Goal: Task Accomplishment & Management: Use online tool/utility

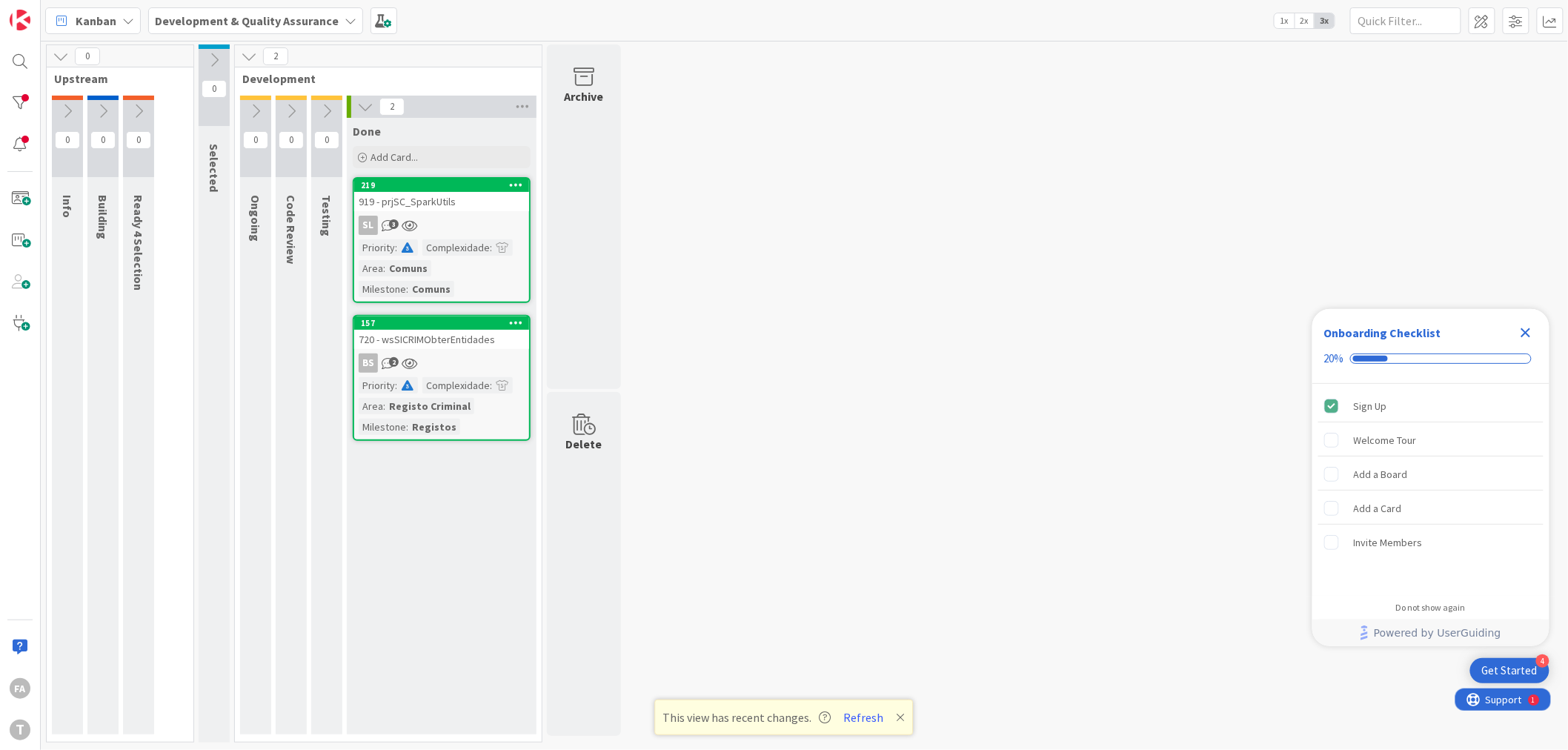
click at [781, 187] on div "0 Upstream 0 Info 0 Building 0 Ready 4 Selection 0 Selected 2 Development 0 Ong…" at bounding box center [804, 397] width 1522 height 705
click at [455, 204] on div "919 - prjSC_SparkUtils" at bounding box center [442, 201] width 175 height 19
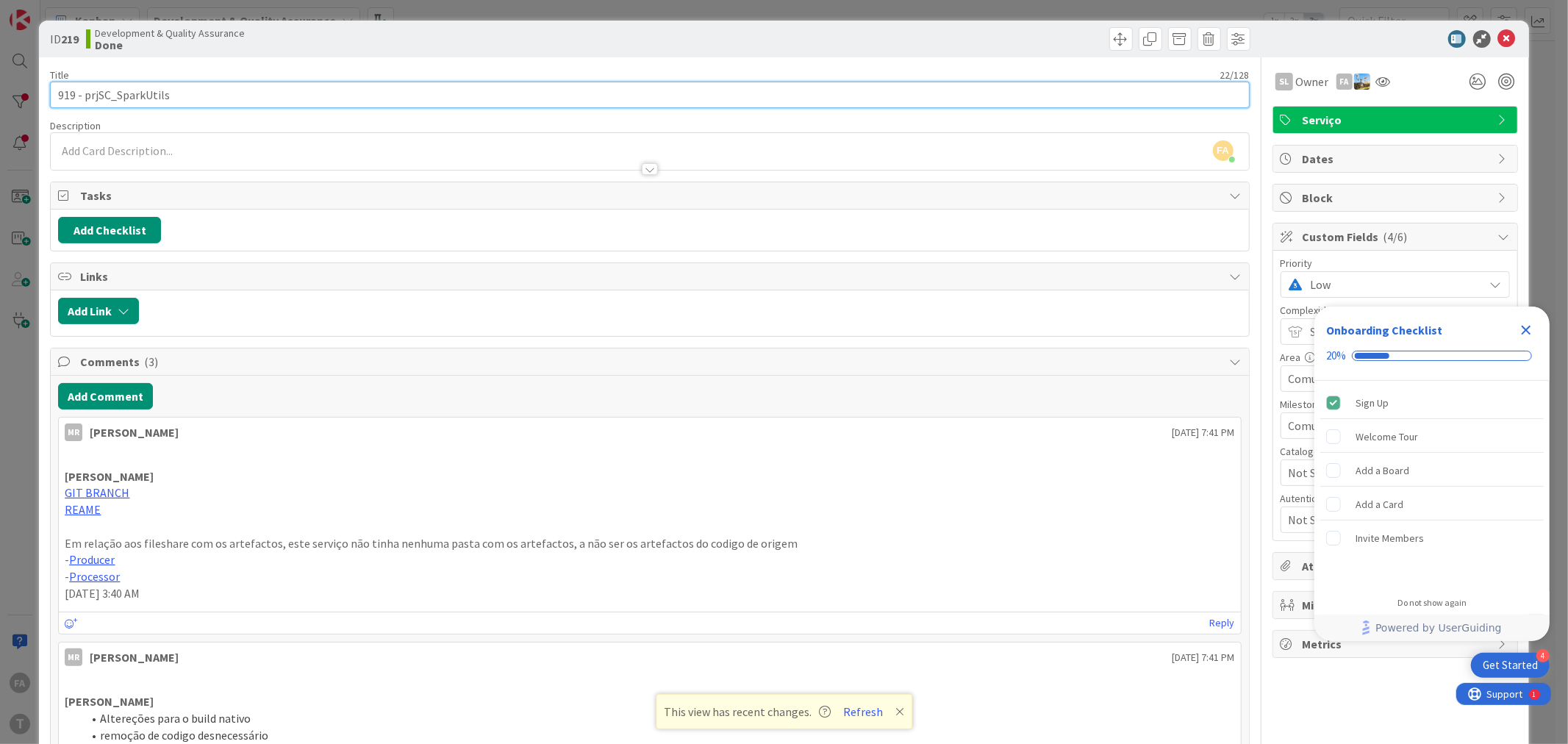
click at [137, 91] on input "919 - prjSC_SparkUtils" at bounding box center [650, 95] width 1199 height 27
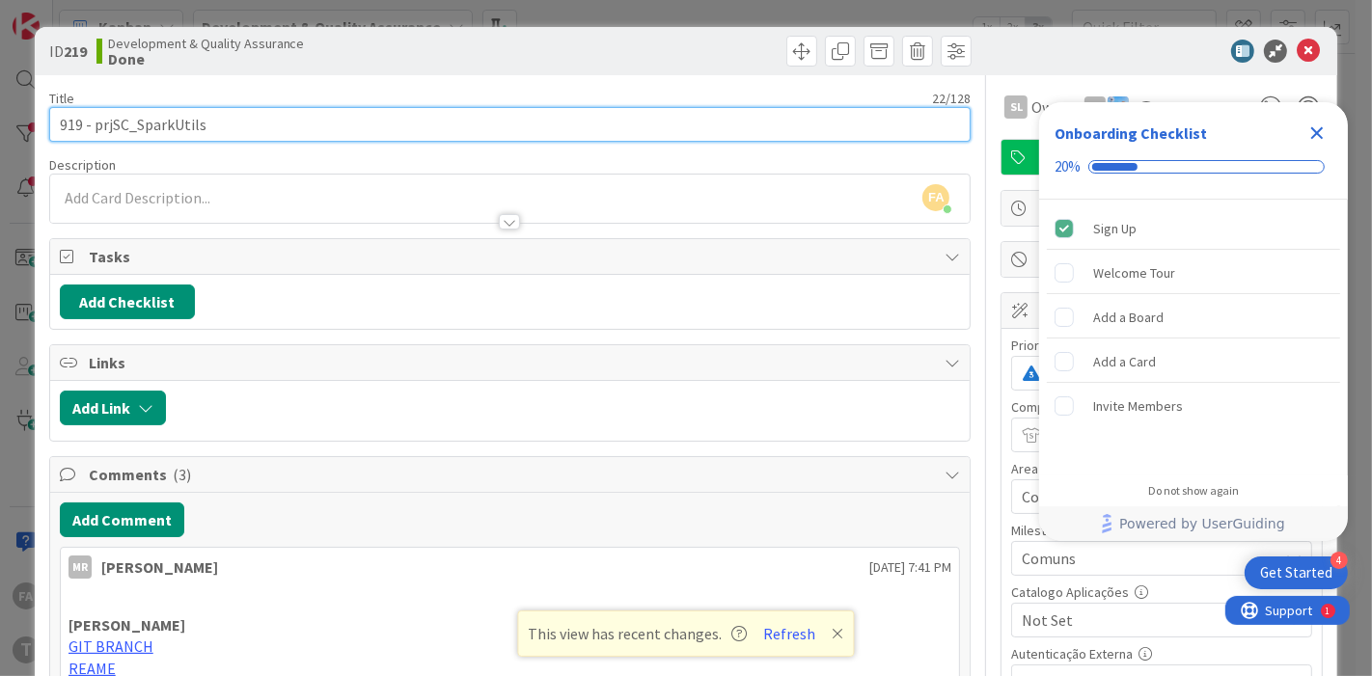
click at [195, 122] on input "919 - prjSC_SparkUtils" at bounding box center [510, 124] width 922 height 35
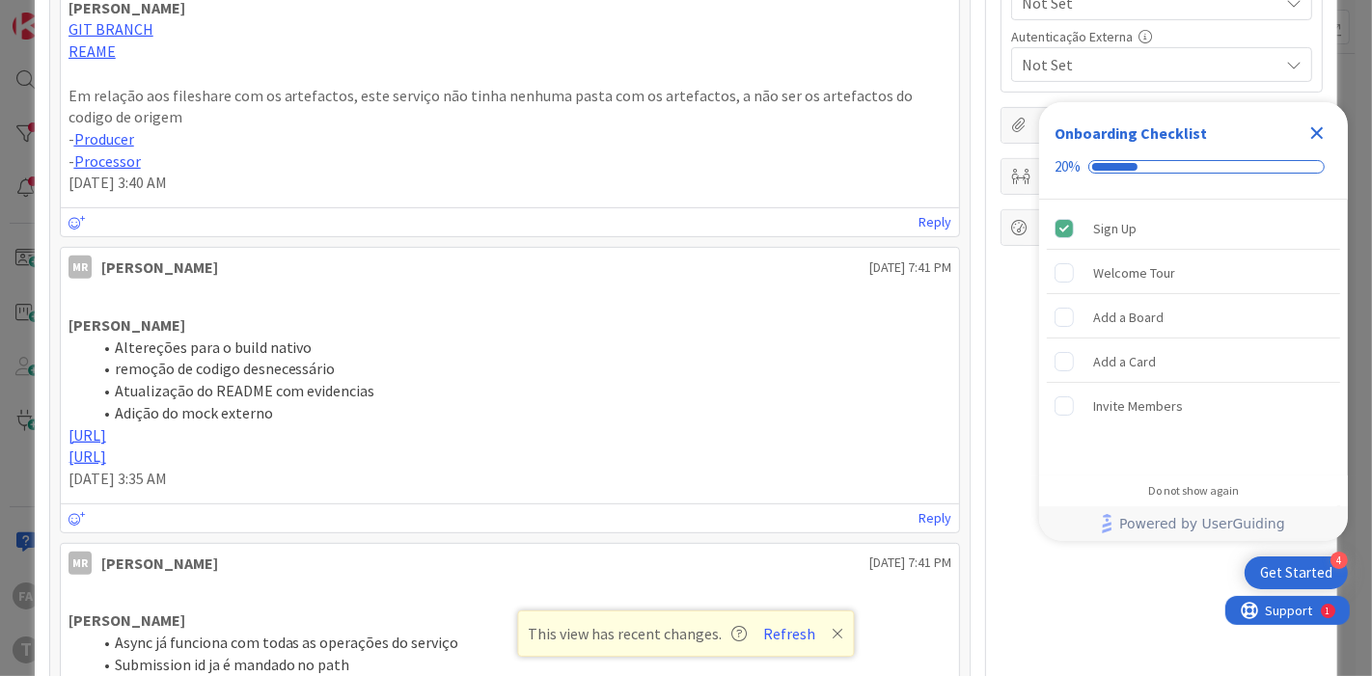
scroll to position [643, 0]
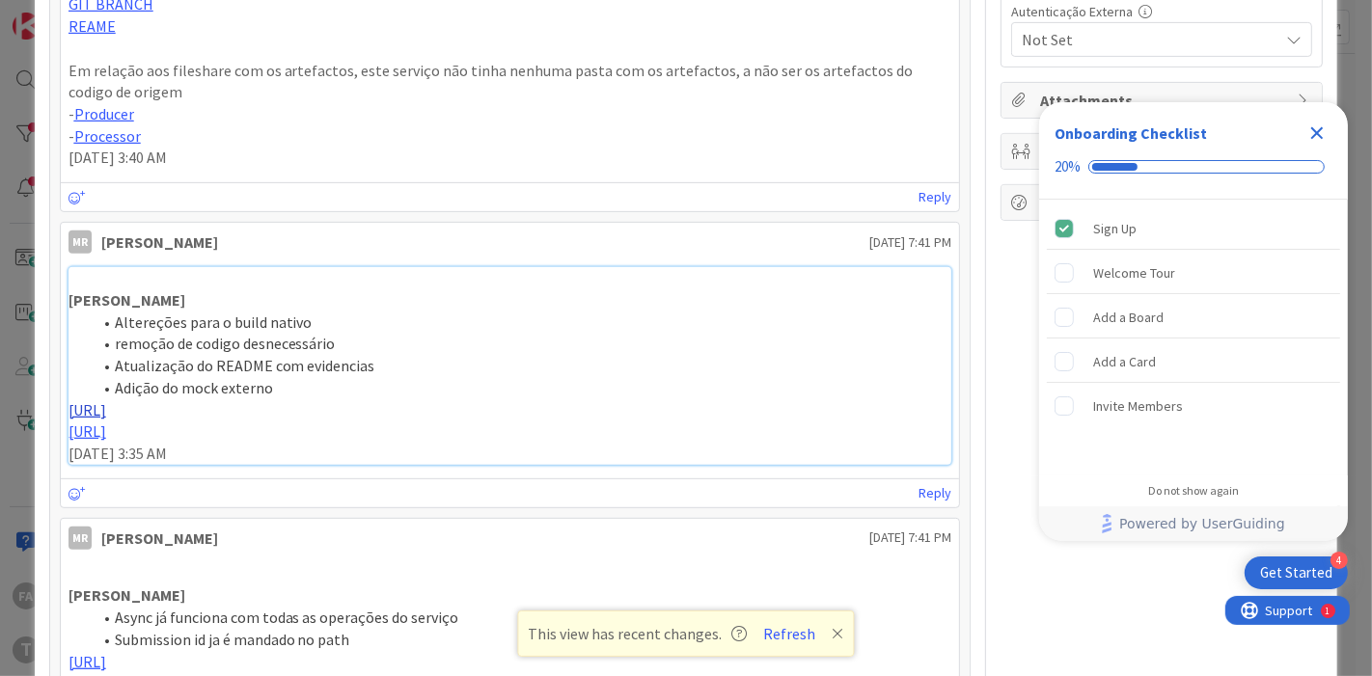
drag, startPoint x: 457, startPoint y: 403, endPoint x: 556, endPoint y: 395, distance: 98.8
click at [106, 400] on link "[URL]" at bounding box center [87, 409] width 38 height 19
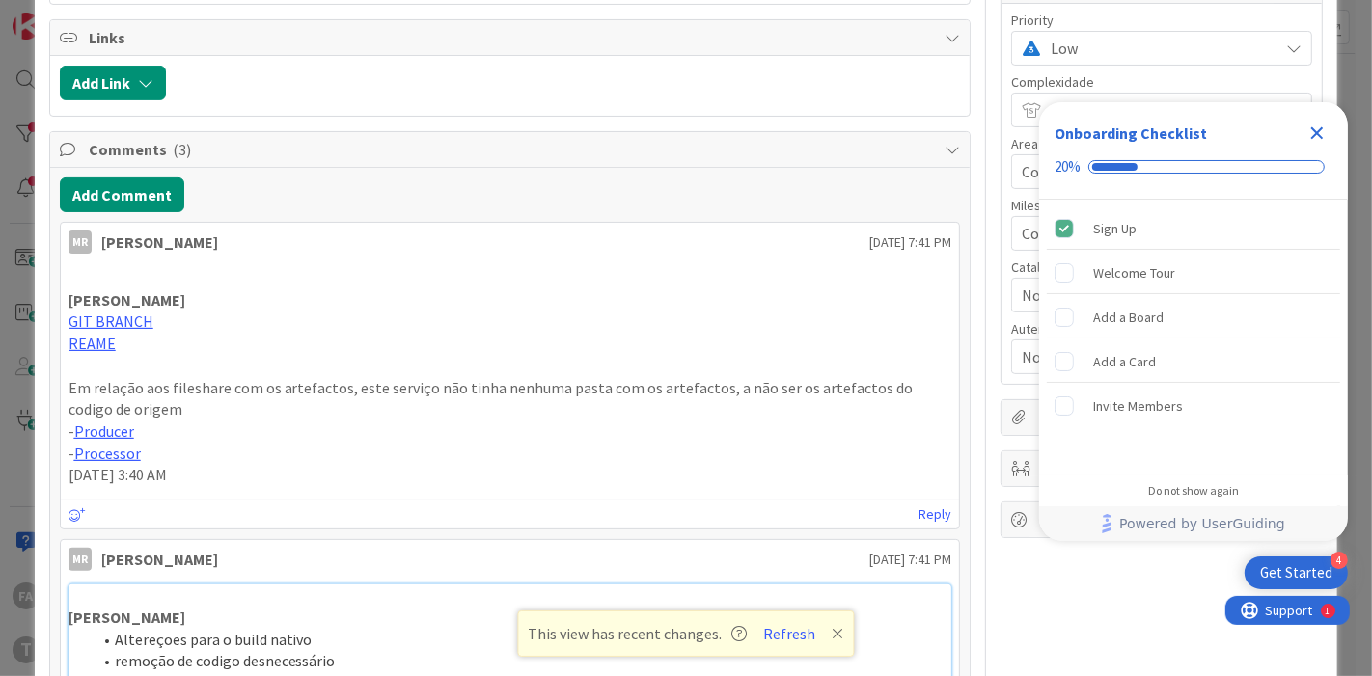
scroll to position [428, 0]
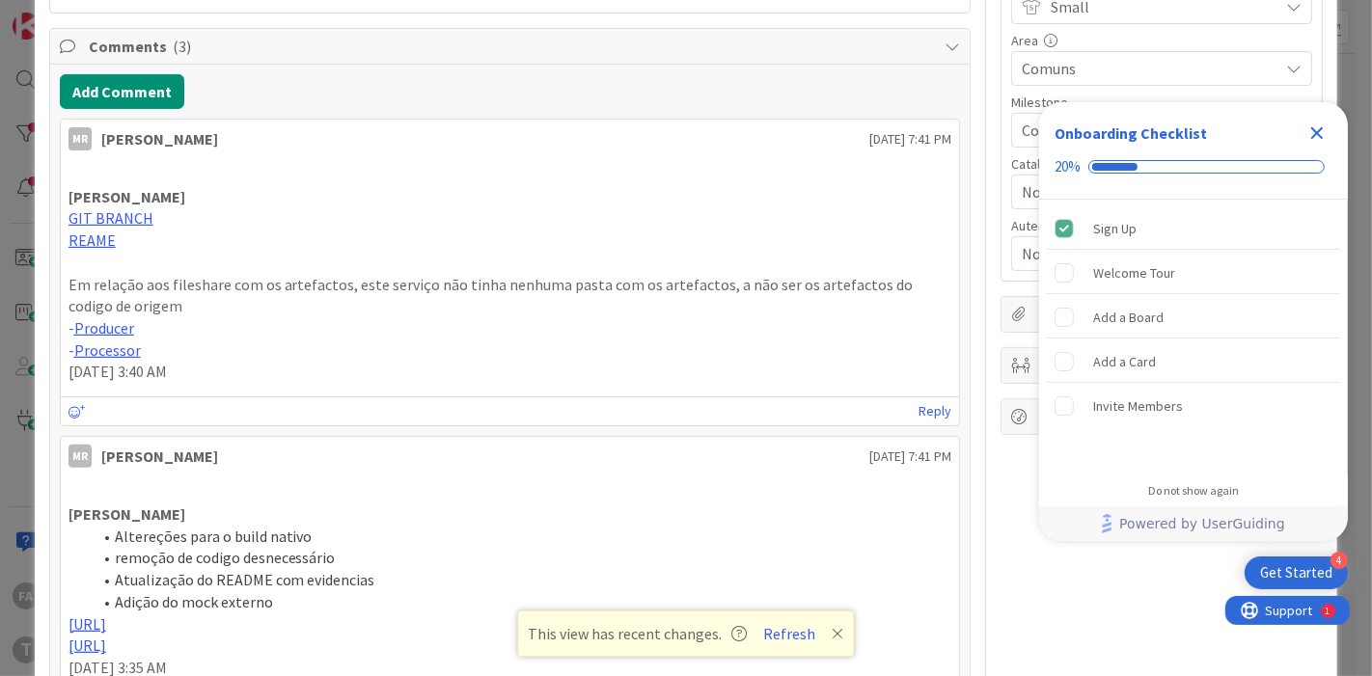
click at [1322, 131] on icon "Close Checklist" at bounding box center [1316, 133] width 23 height 23
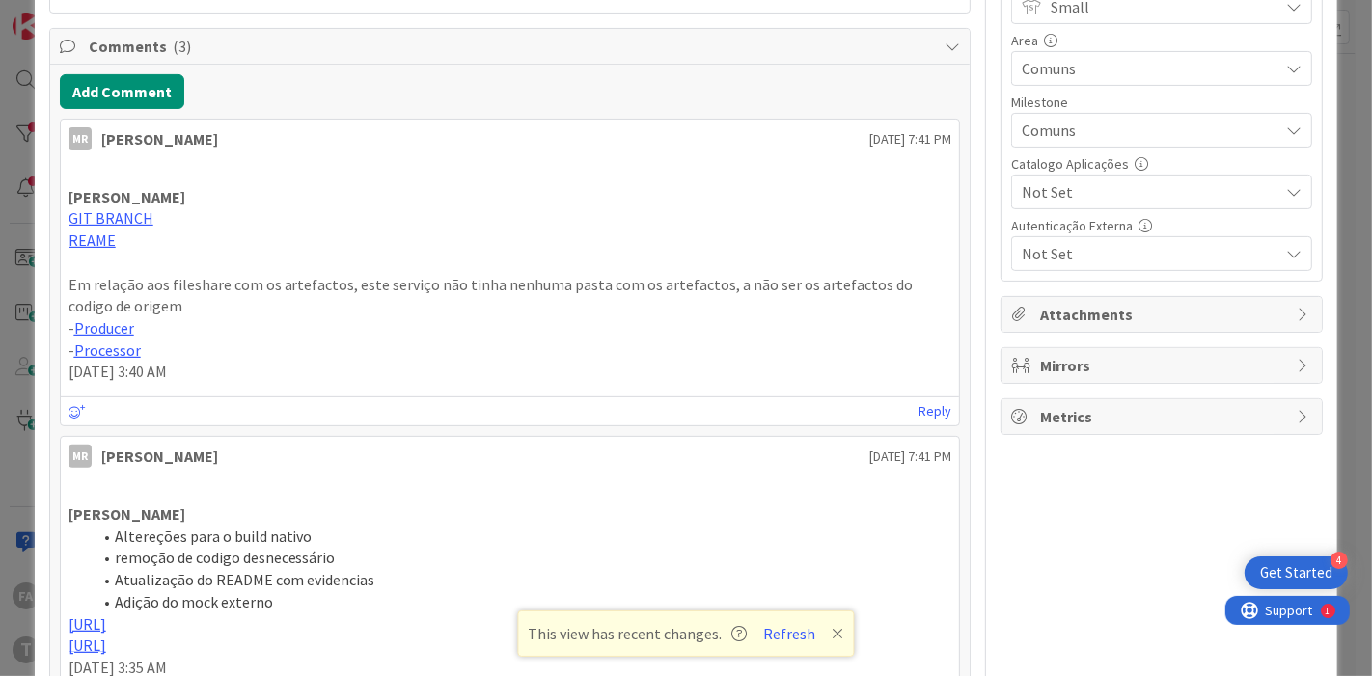
scroll to position [214, 0]
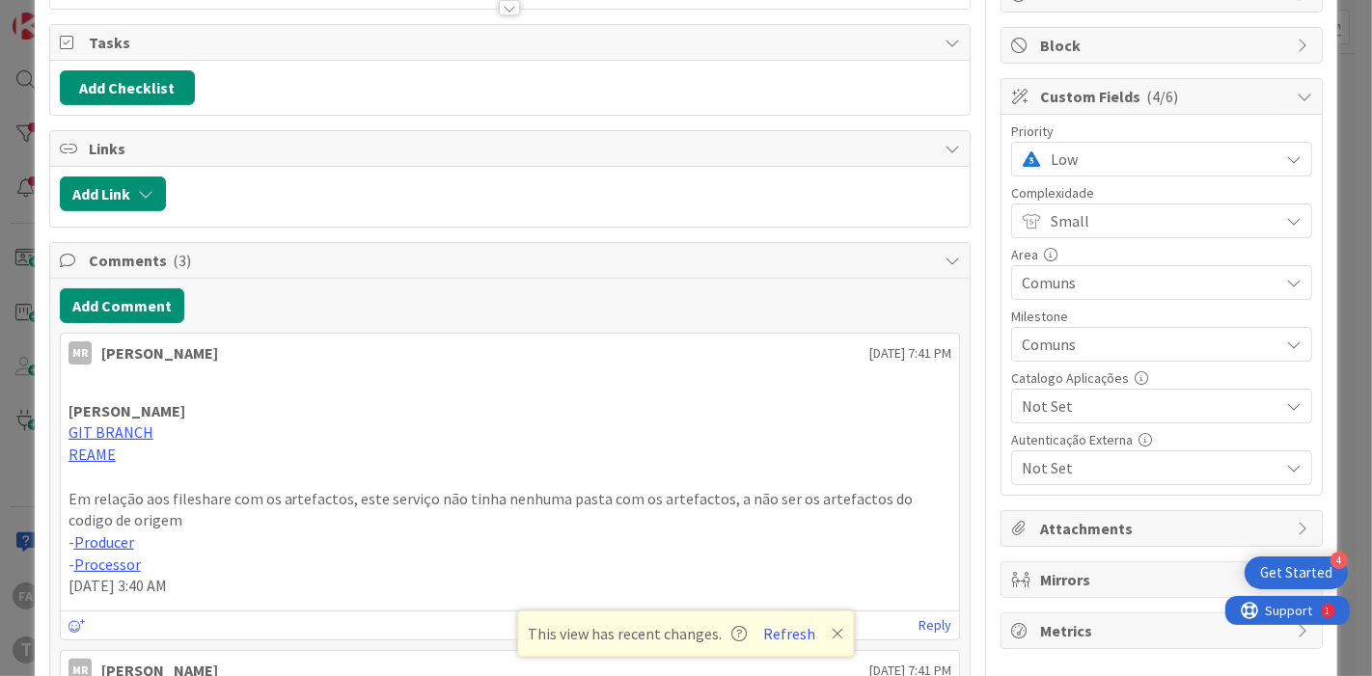
click at [1140, 150] on span "Low" at bounding box center [1160, 159] width 218 height 27
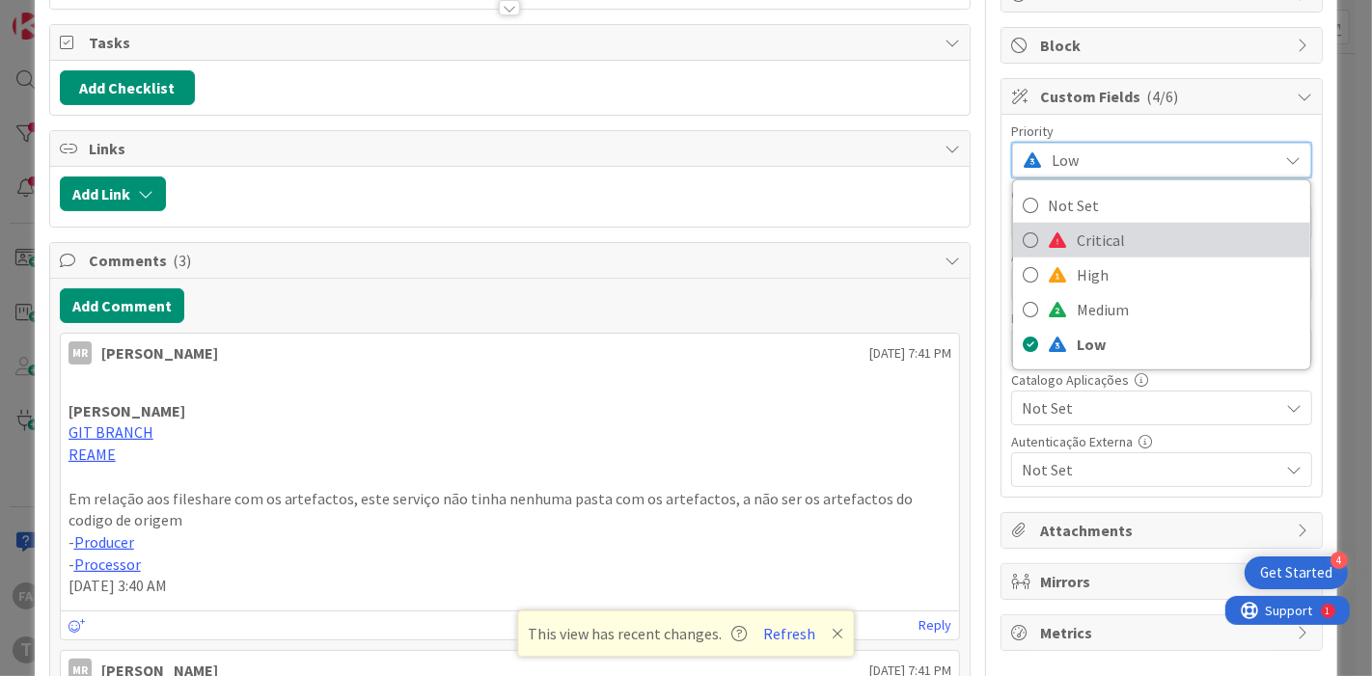
click at [1091, 233] on span "Critical" at bounding box center [1189, 240] width 224 height 29
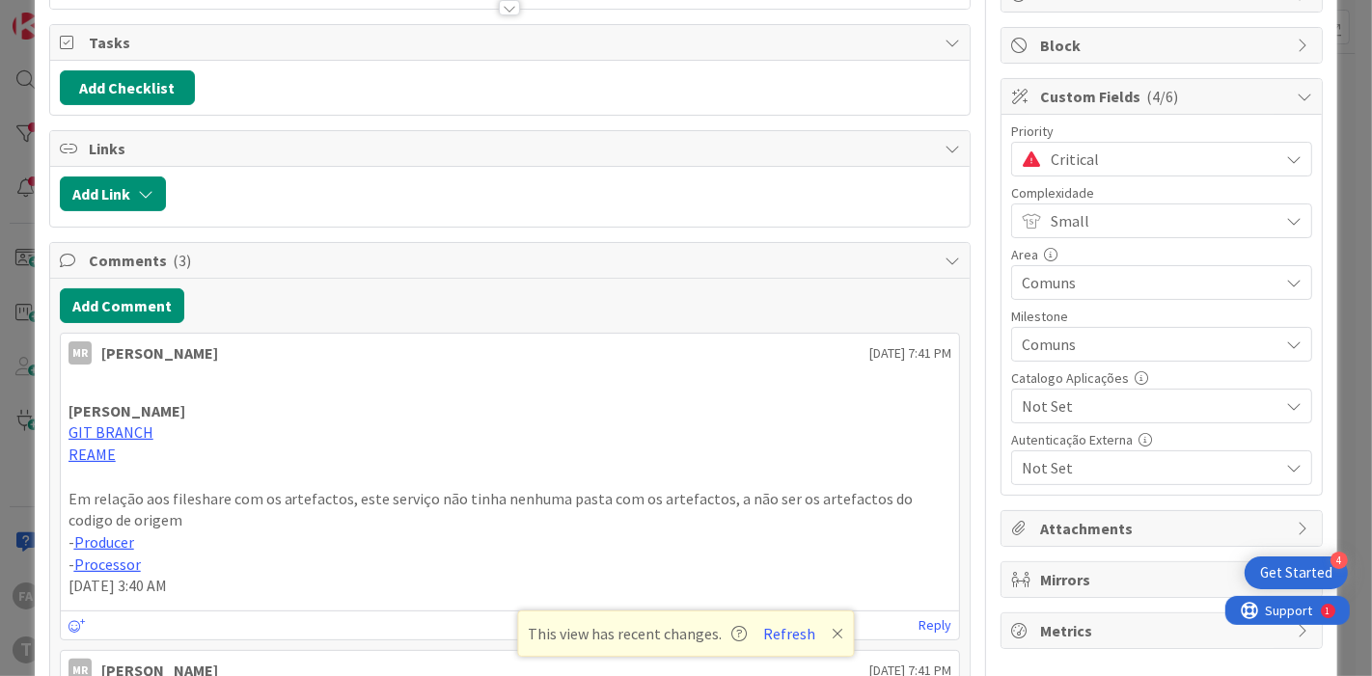
click at [514, 24] on div "Tasks Add Checklist" at bounding box center [510, 70] width 922 height 92
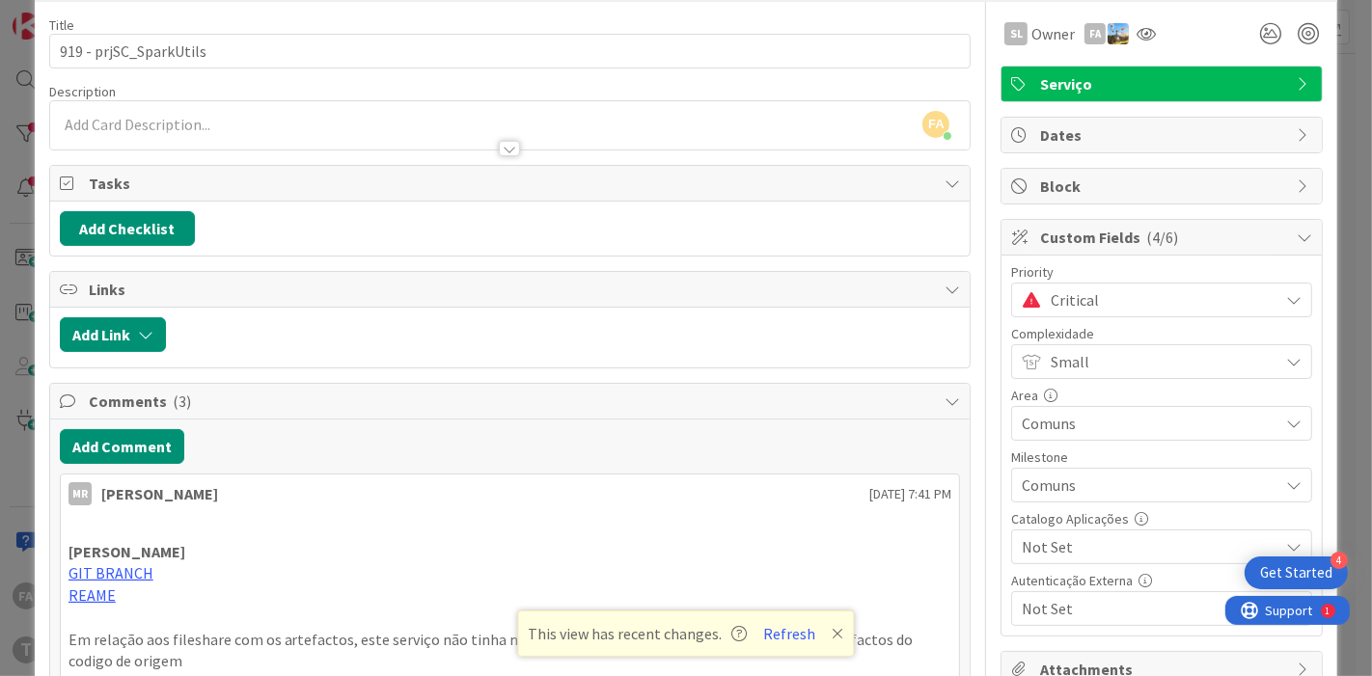
scroll to position [0, 0]
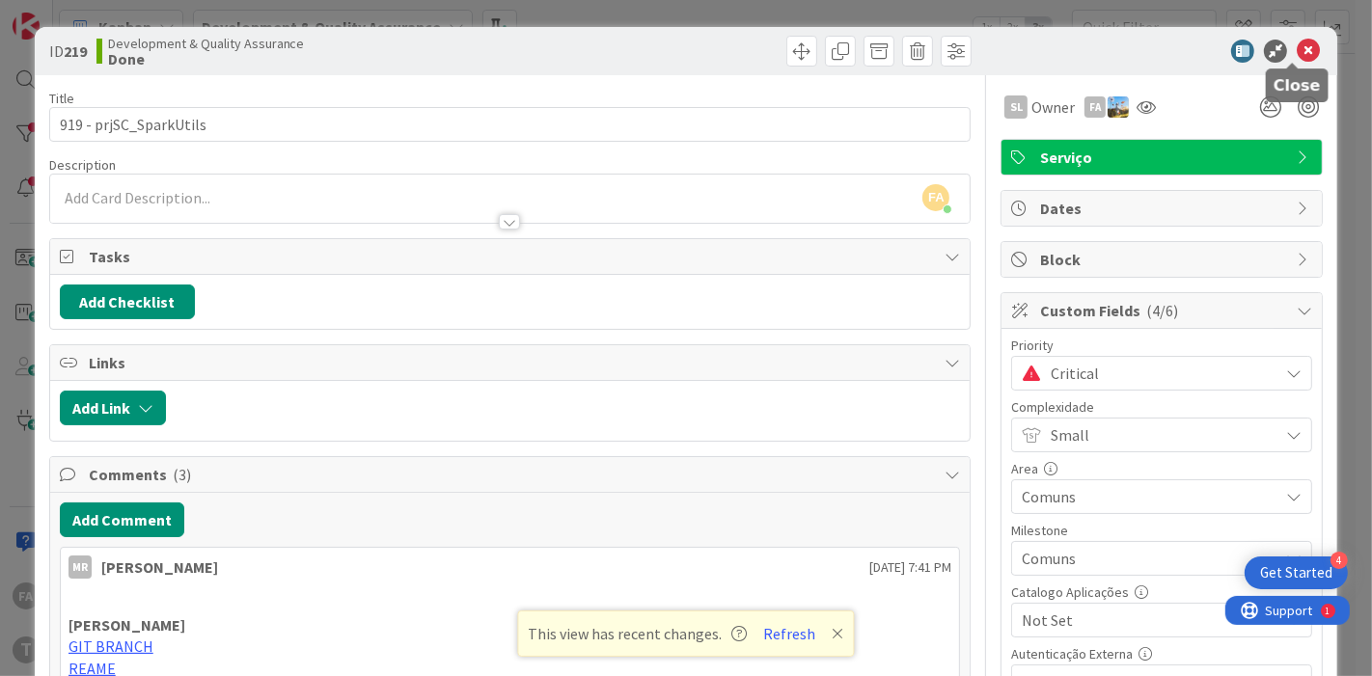
click at [1297, 53] on icon at bounding box center [1308, 51] width 23 height 23
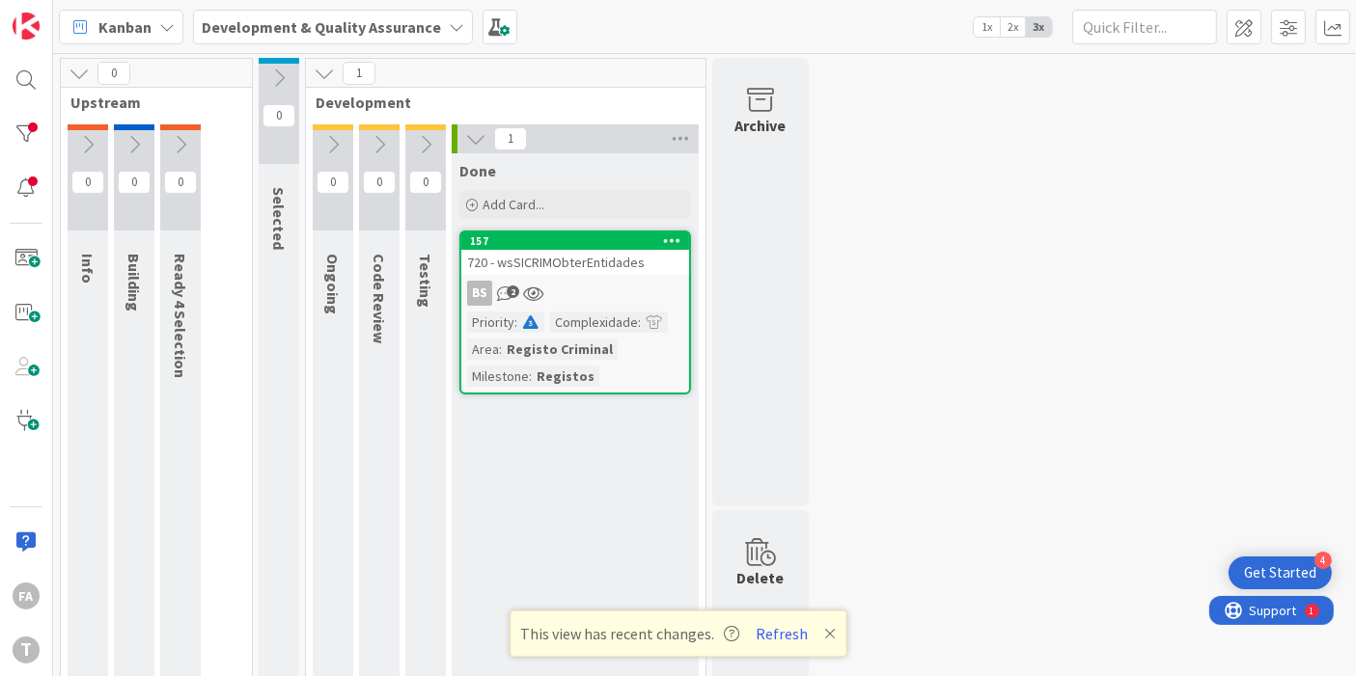
click at [628, 276] on link "157 720 - wsSICRIMObterEntidades BS 2 Priority : Complexidade : Area : Registo …" at bounding box center [575, 313] width 232 height 164
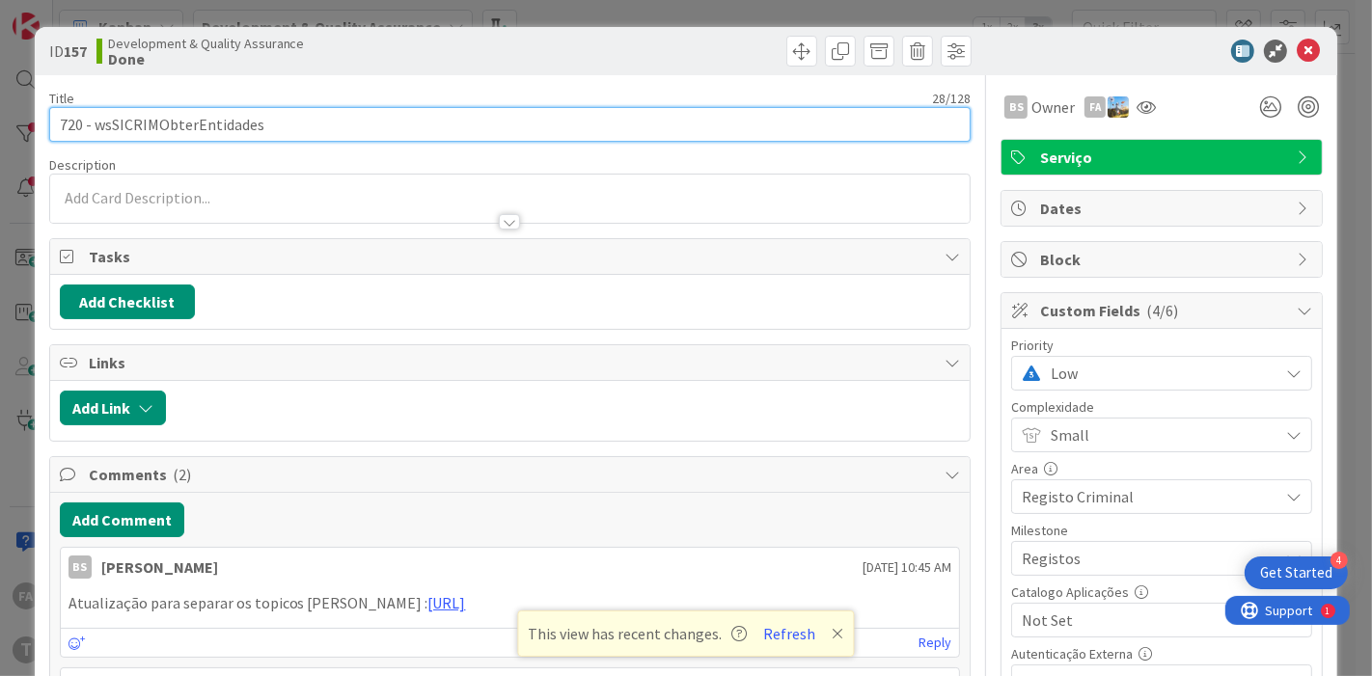
click at [178, 126] on input "720 - wsSICRIMObterEntidades" at bounding box center [510, 124] width 922 height 35
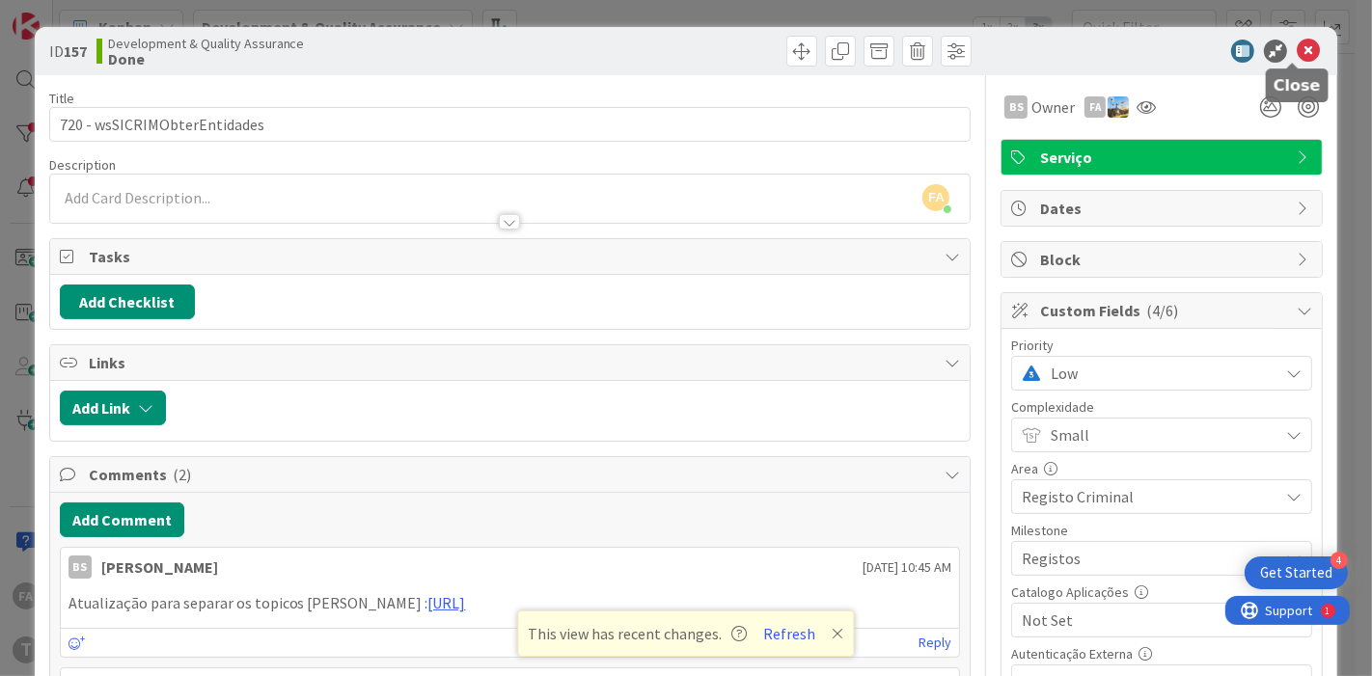
click at [1297, 49] on icon at bounding box center [1308, 51] width 23 height 23
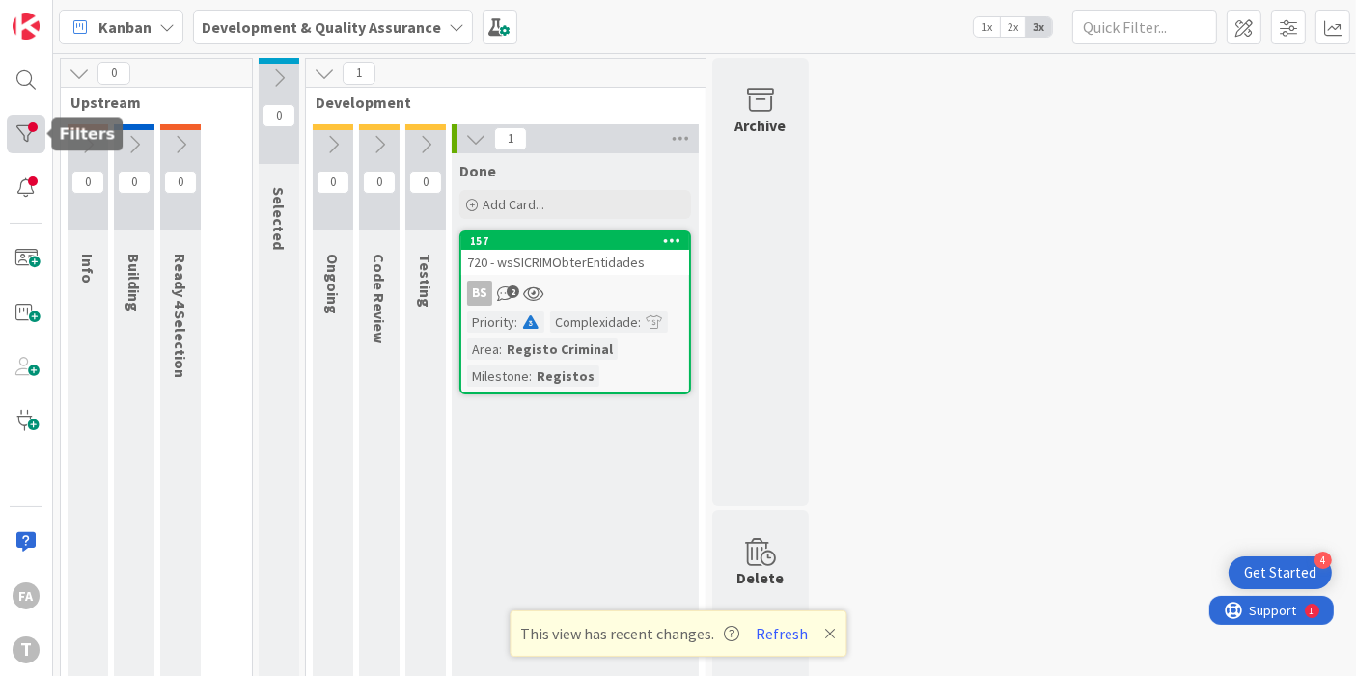
click at [36, 130] on div at bounding box center [26, 134] width 39 height 39
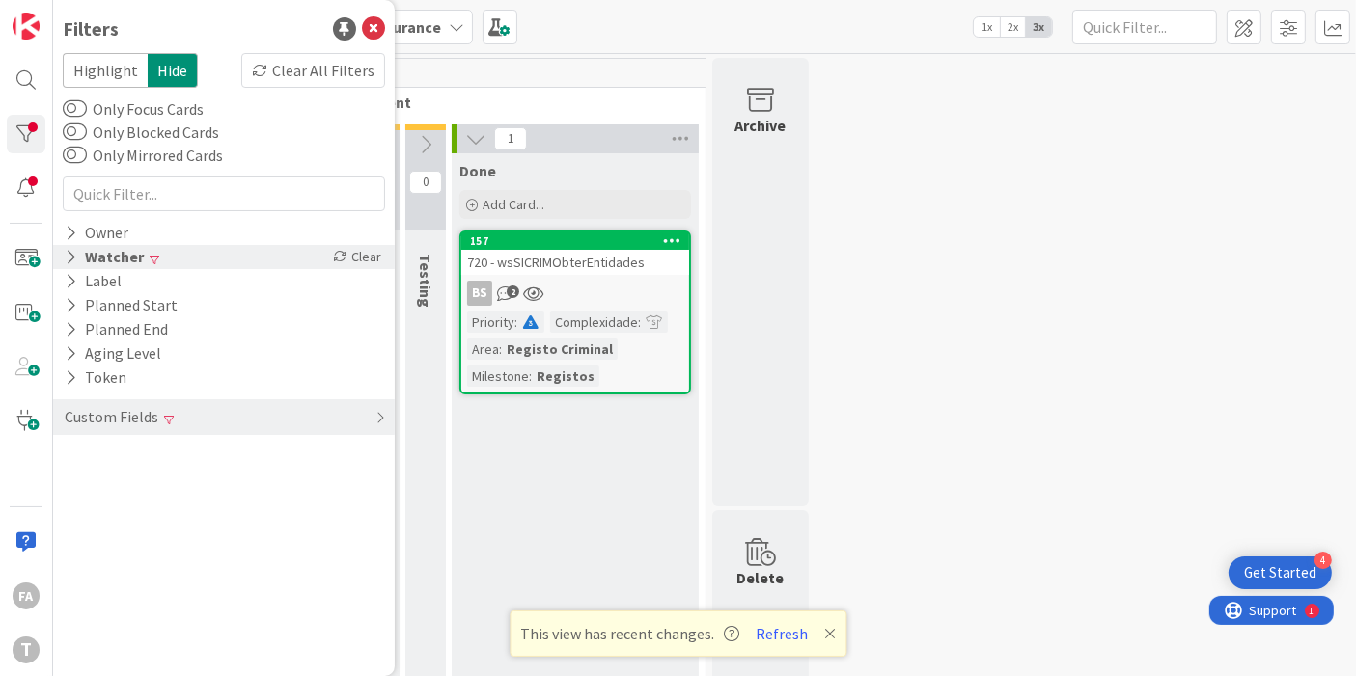
click at [208, 255] on div "Watcher Clear" at bounding box center [224, 257] width 342 height 24
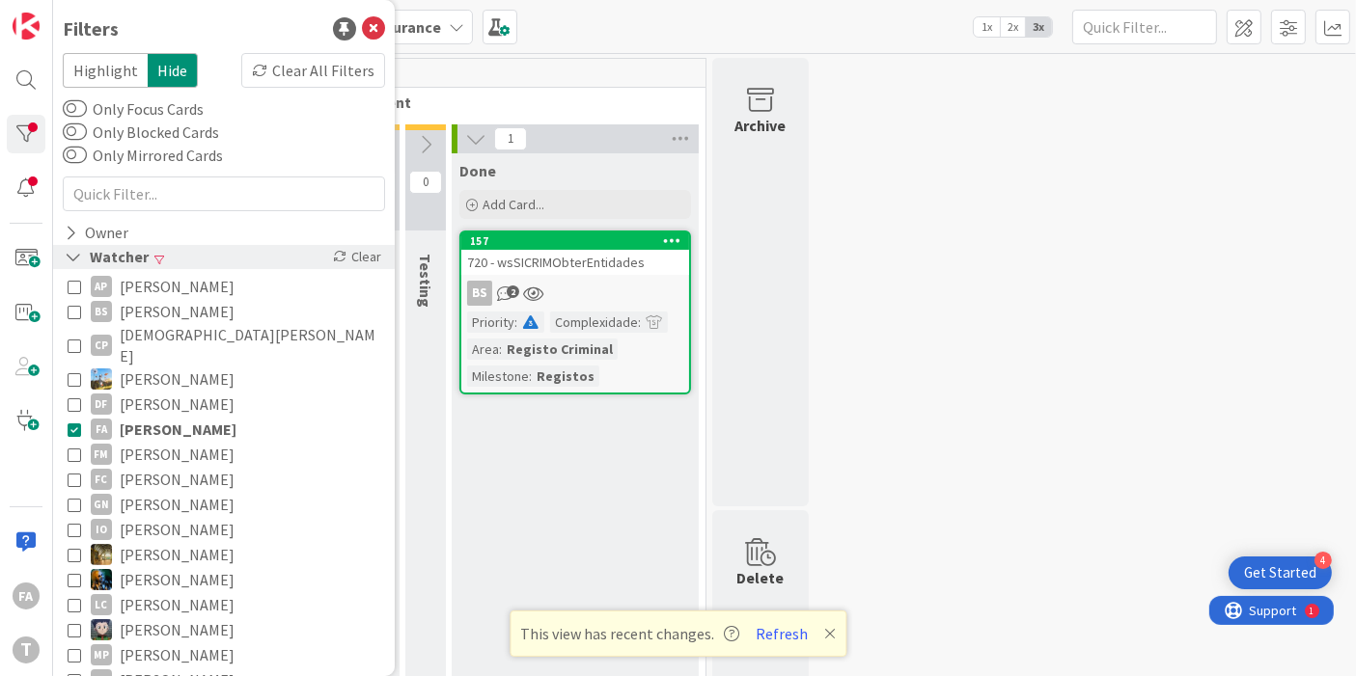
click at [209, 255] on div "Watcher Clear" at bounding box center [224, 257] width 342 height 24
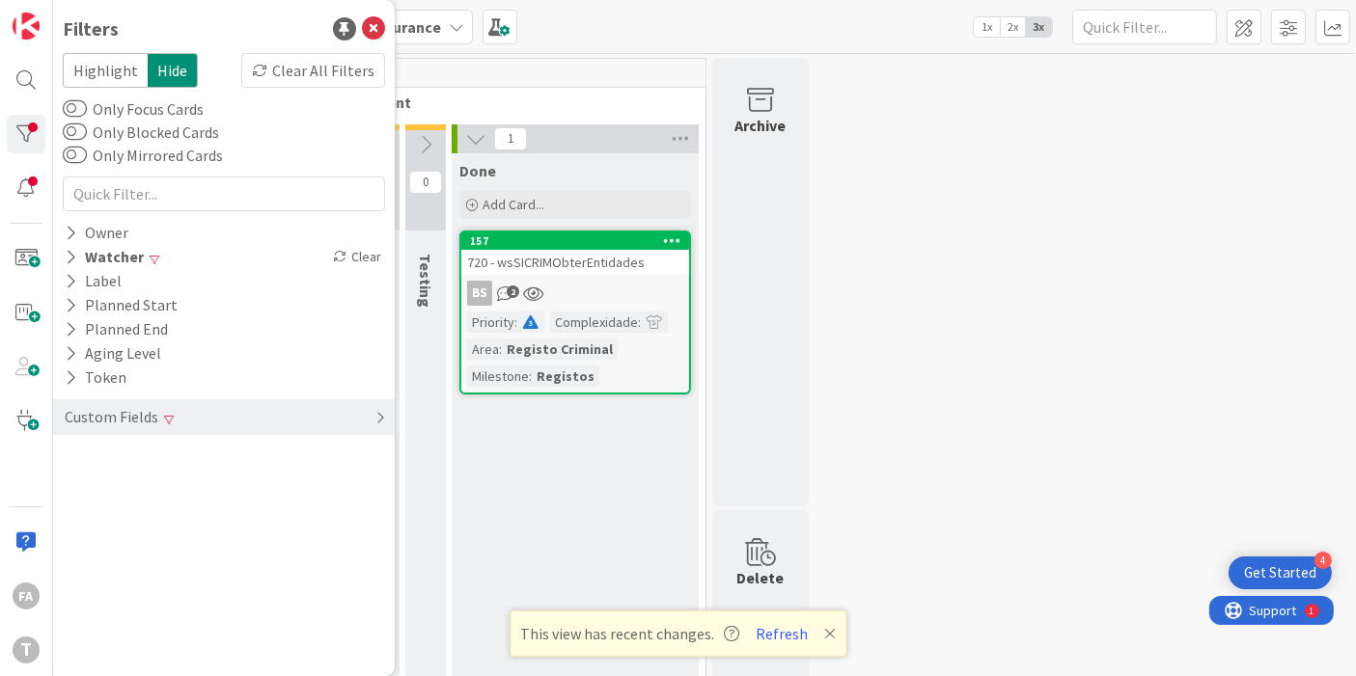
click at [187, 412] on div "Custom Fields" at bounding box center [224, 417] width 342 height 36
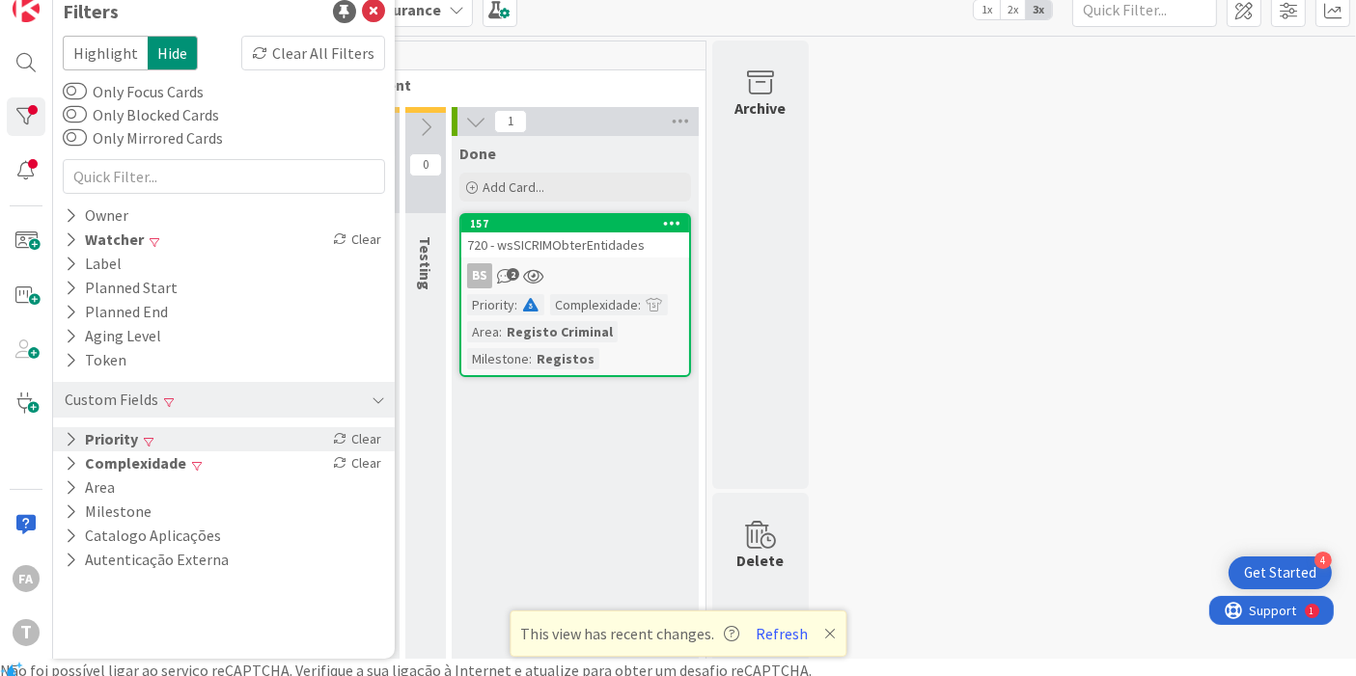
scroll to position [22, 0]
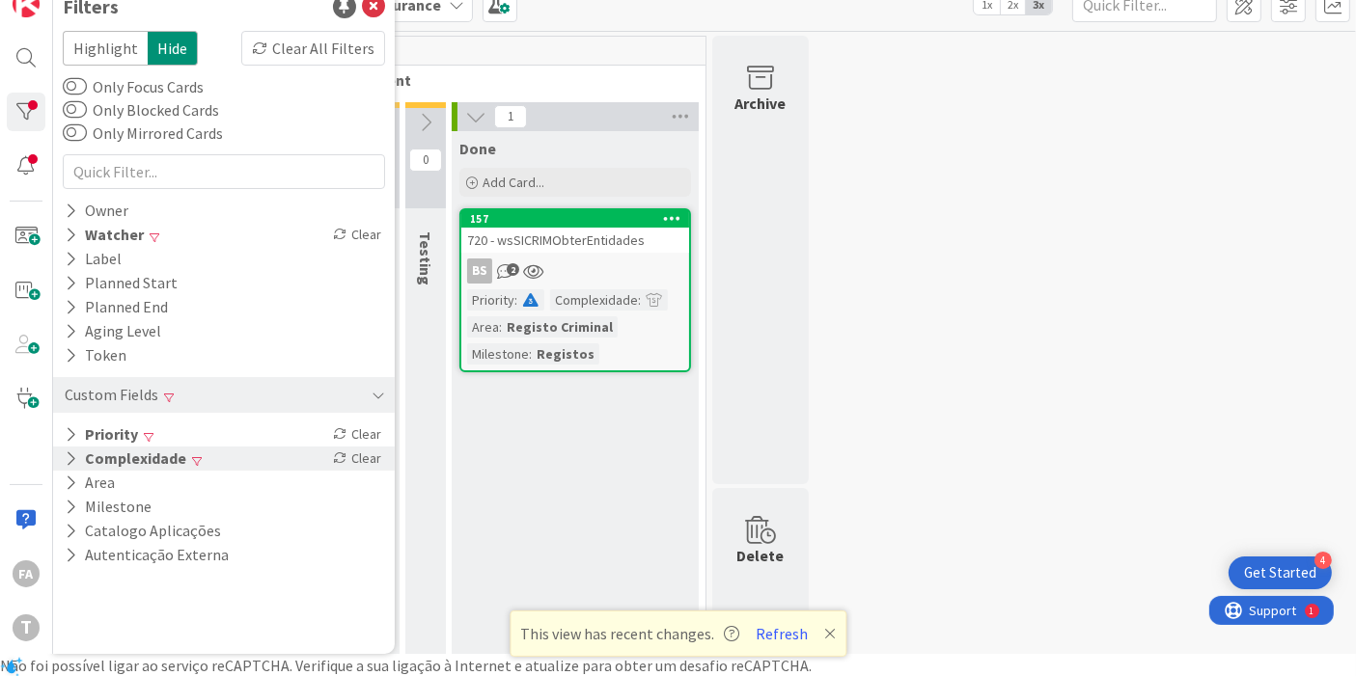
click at [164, 449] on button "Complexidade" at bounding box center [125, 459] width 125 height 24
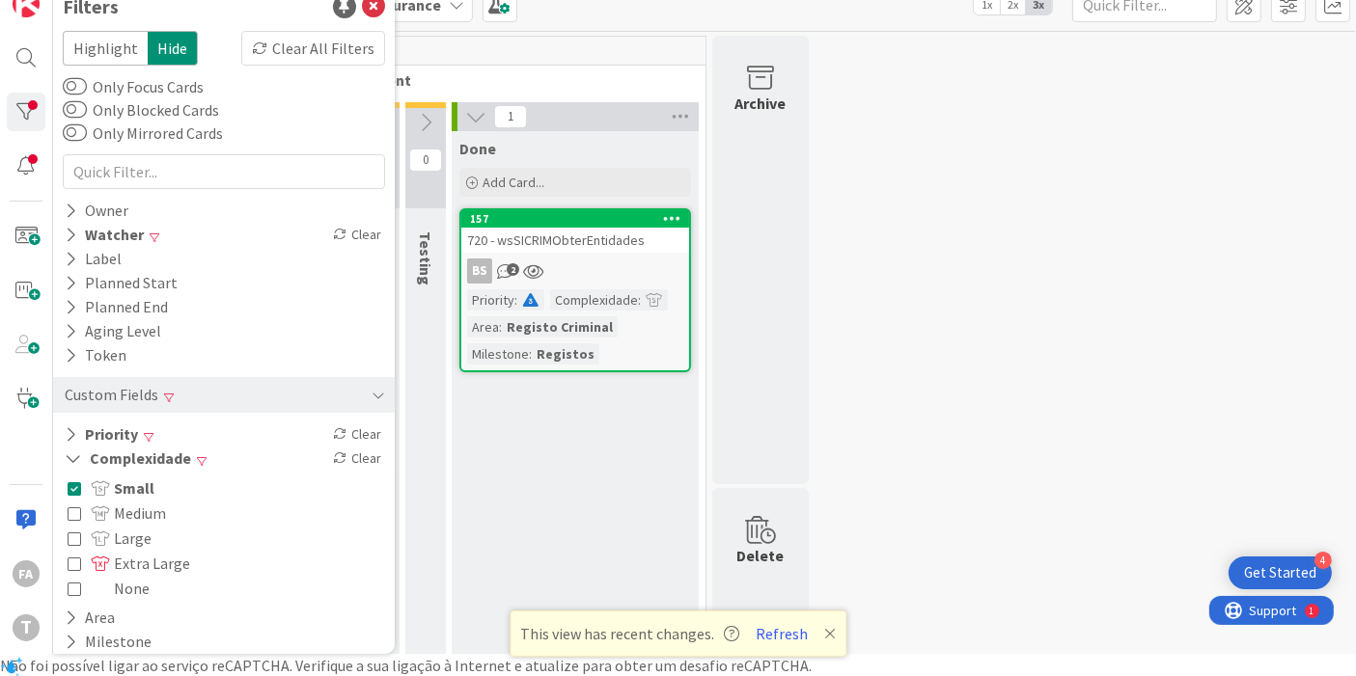
click at [126, 487] on span "Small" at bounding box center [123, 488] width 64 height 25
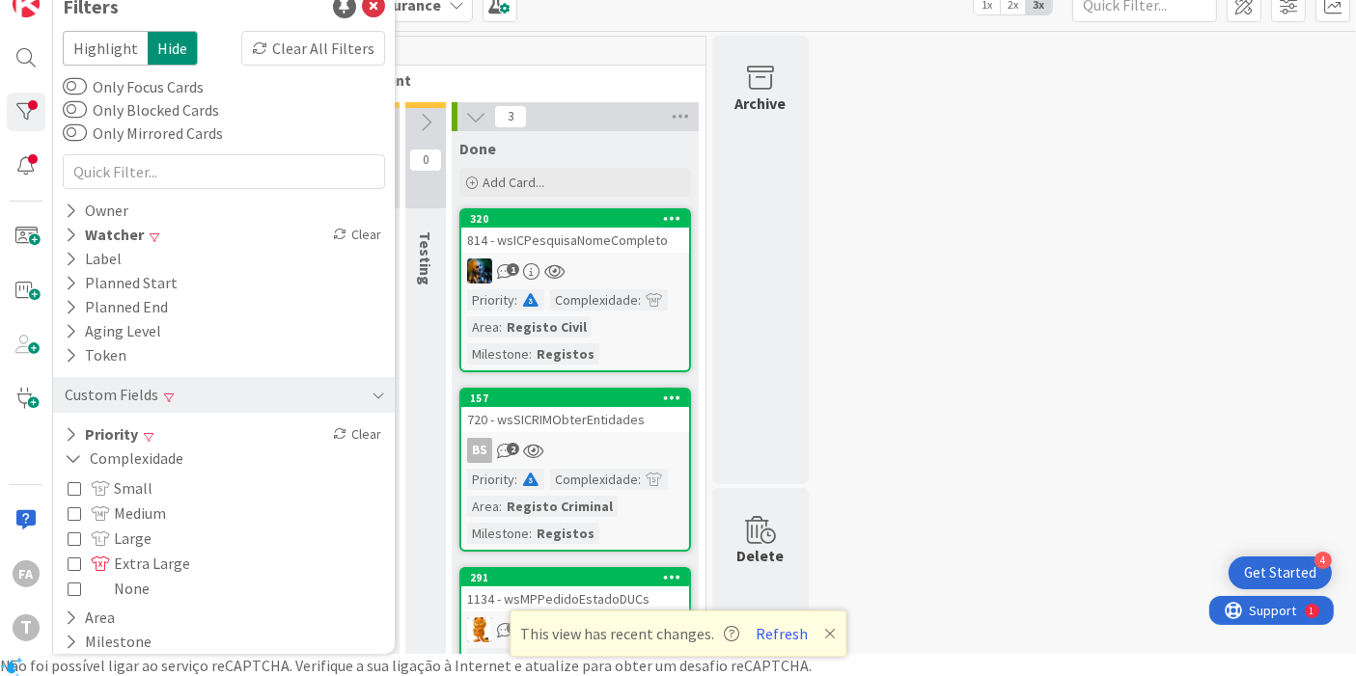
click at [132, 507] on span "Medium" at bounding box center [128, 513] width 75 height 25
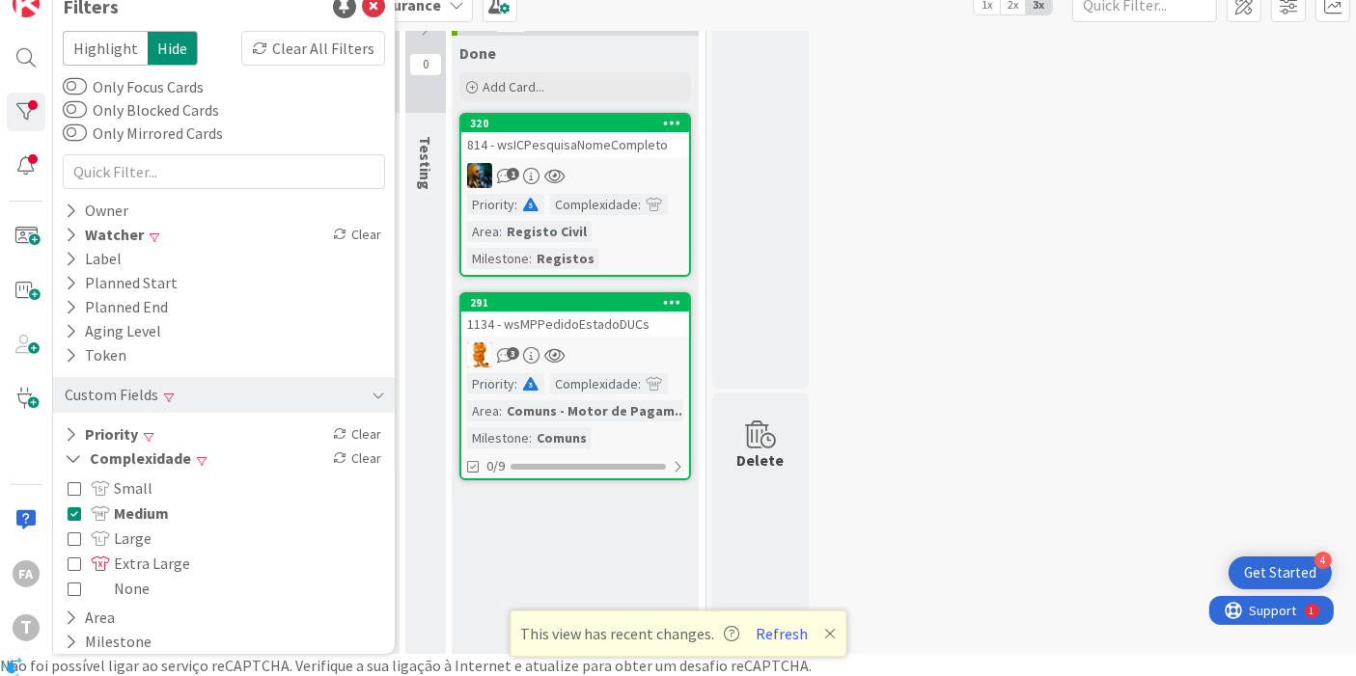
scroll to position [214, 0]
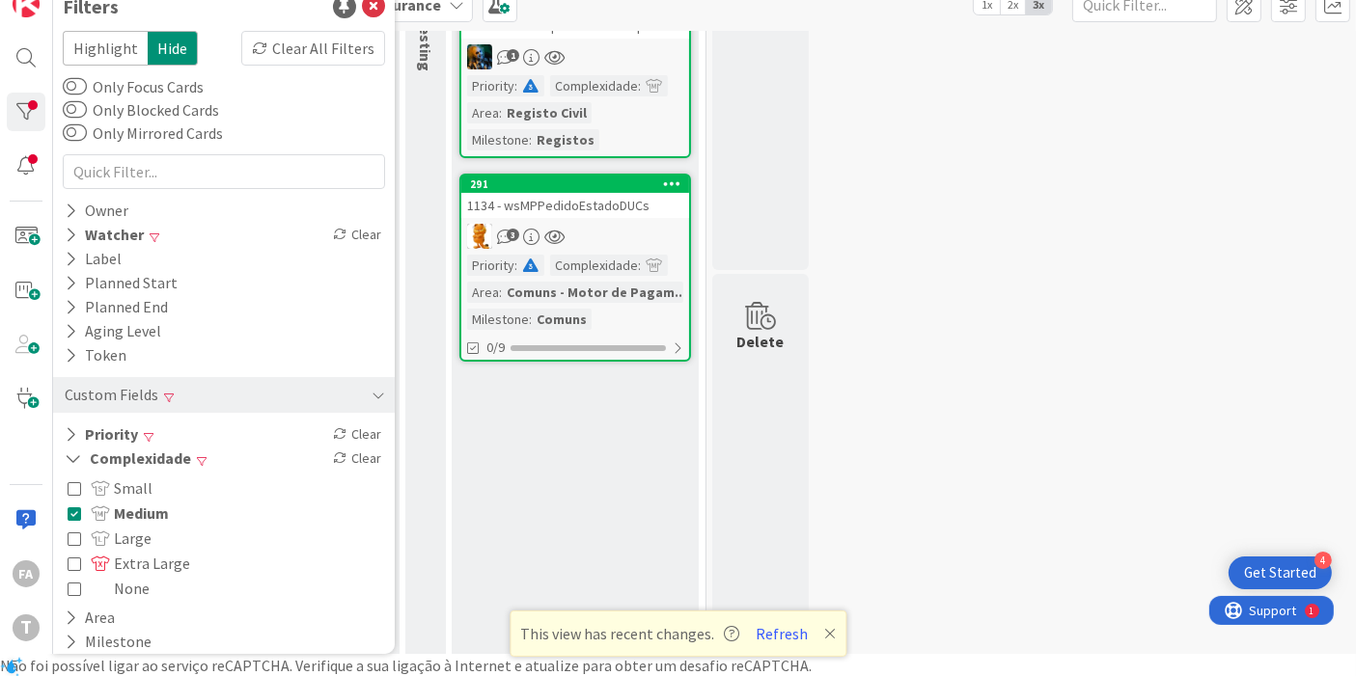
click at [154, 513] on span "Medium" at bounding box center [130, 513] width 78 height 25
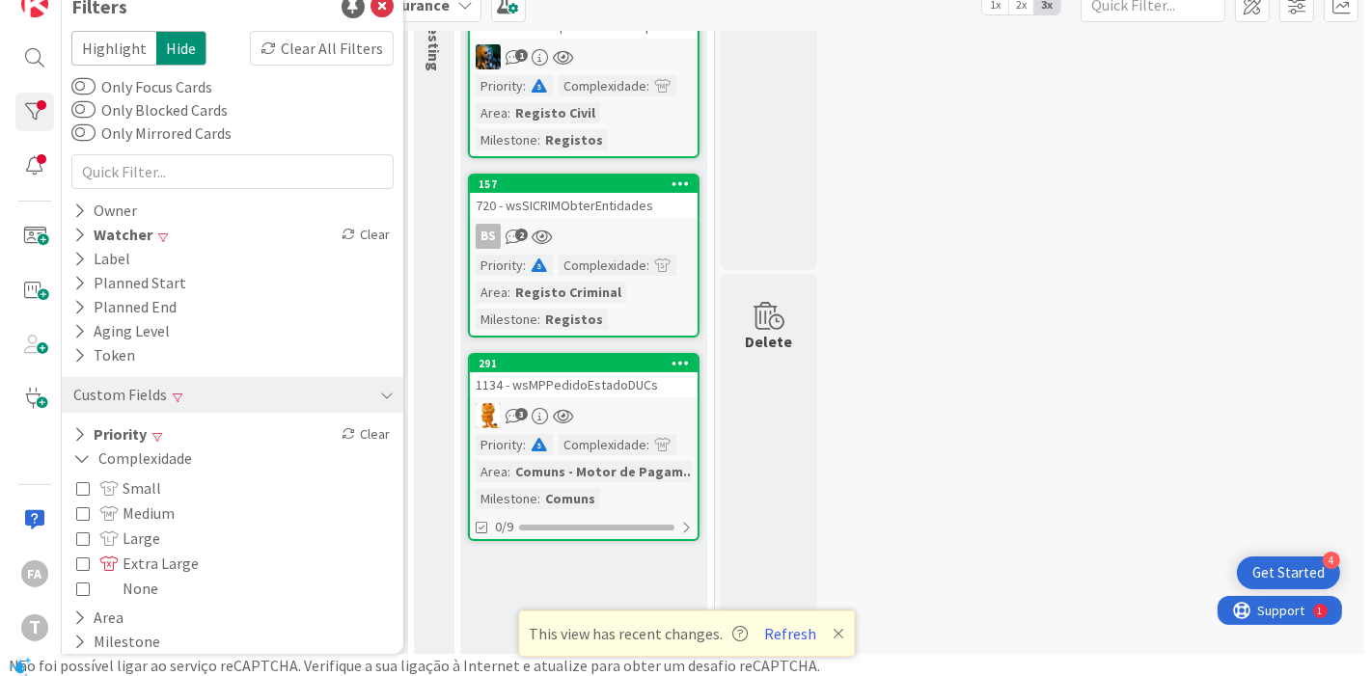
scroll to position [107, 0]
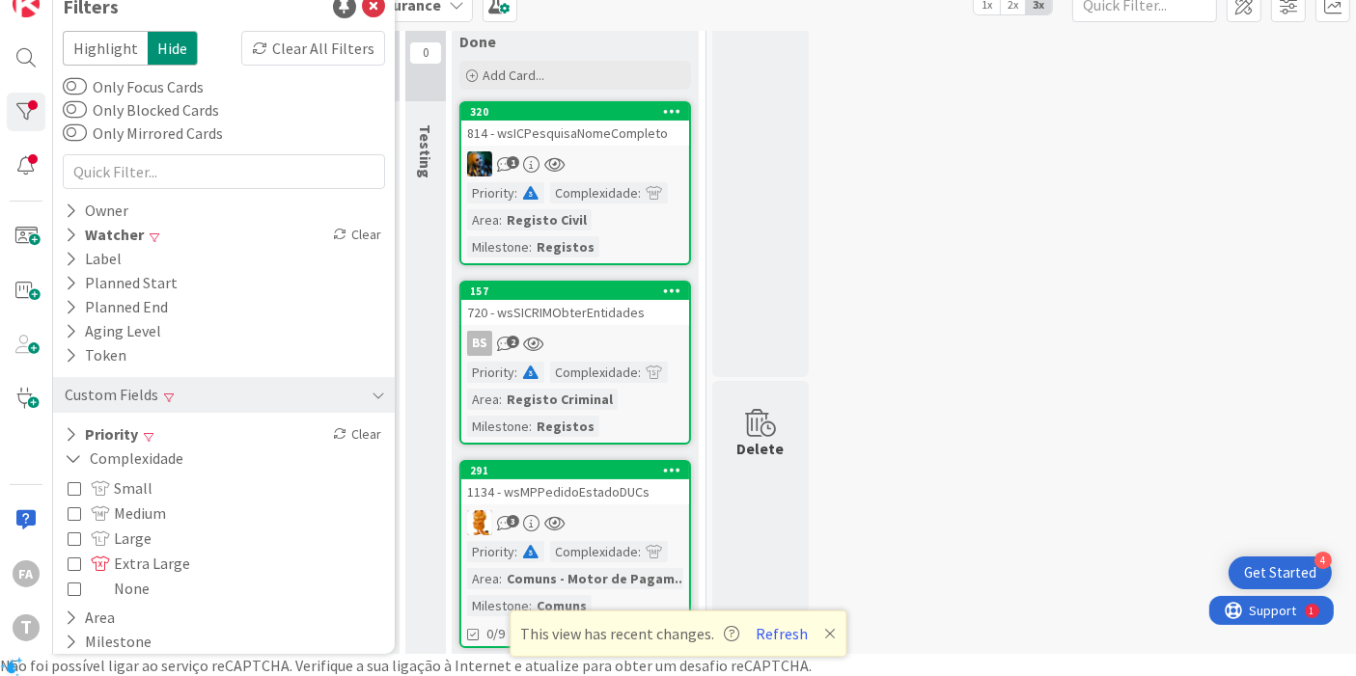
click at [129, 510] on span "Medium" at bounding box center [128, 513] width 75 height 25
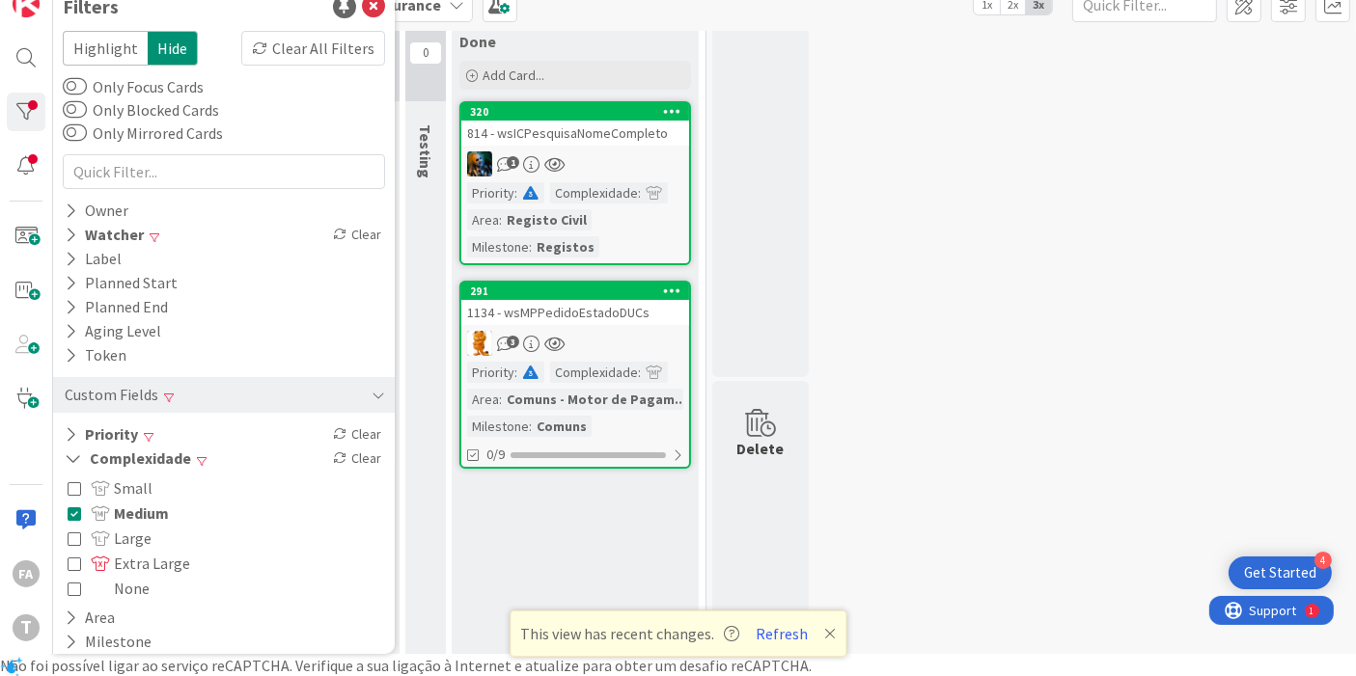
click at [589, 139] on div "814 - wsICPesquisaNomeCompleto" at bounding box center [575, 133] width 228 height 25
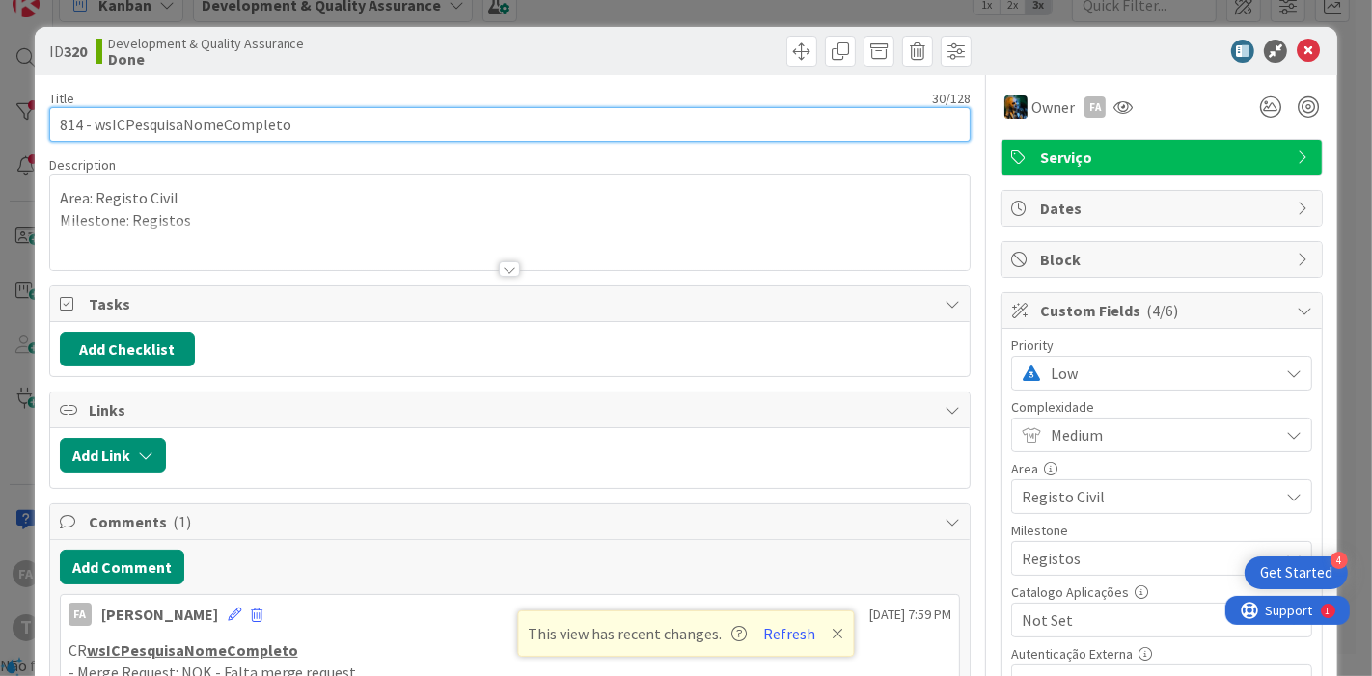
click at [237, 123] on input "814 - wsICPesquisaNomeCompleto" at bounding box center [510, 124] width 922 height 35
